Goal: Navigation & Orientation: Find specific page/section

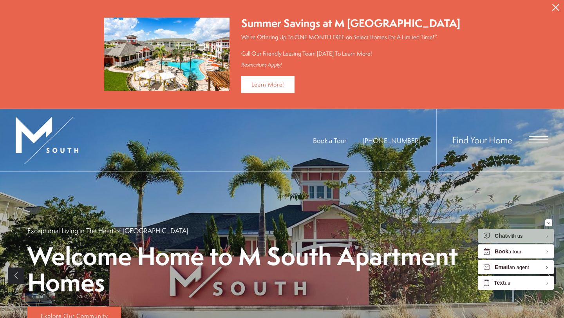
click at [527, 140] on div "Find Your Home" at bounding box center [492, 140] width 112 height 62
click at [536, 141] on span "Open Menu" at bounding box center [539, 139] width 20 height 7
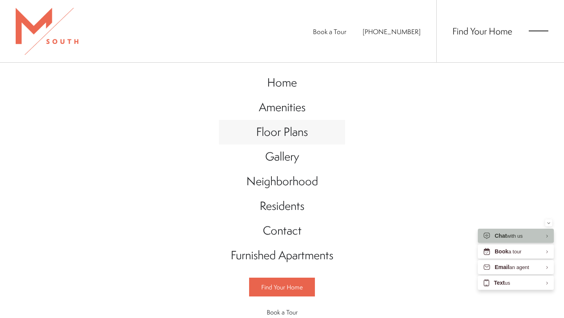
click at [293, 134] on span "Floor Plans" at bounding box center [282, 132] width 52 height 16
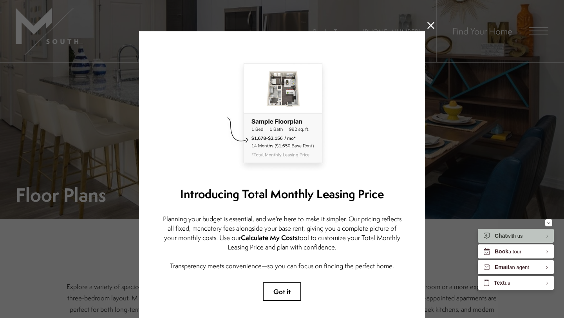
click at [428, 25] on icon at bounding box center [430, 25] width 7 height 7
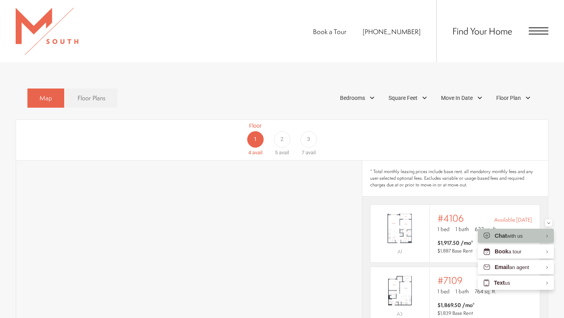
scroll to position [436, 0]
click at [283, 131] on div "2" at bounding box center [282, 138] width 16 height 16
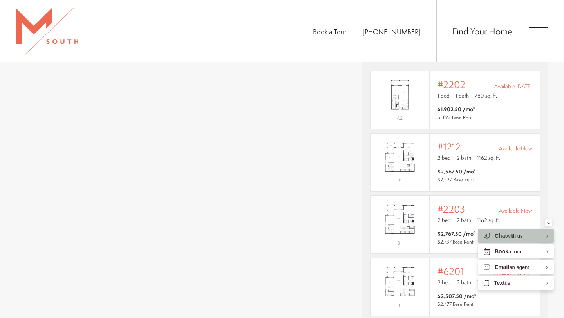
scroll to position [586, 0]
